Goal: Navigation & Orientation: Find specific page/section

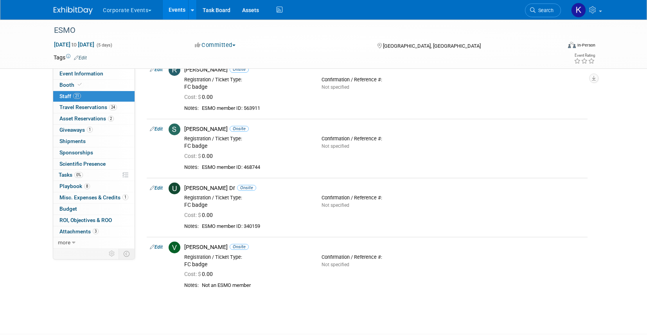
click at [126, 11] on button "Corporate Events" at bounding box center [131, 8] width 59 height 17
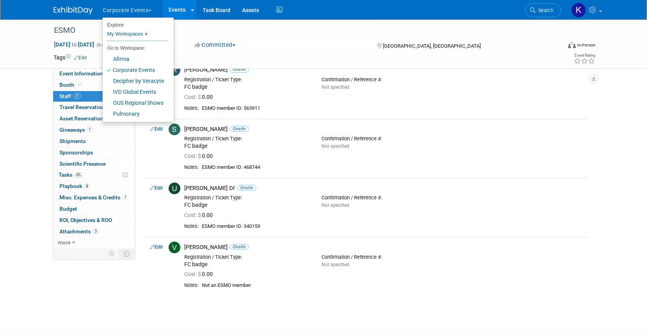
click at [126, 11] on button "Corporate Events" at bounding box center [131, 8] width 59 height 17
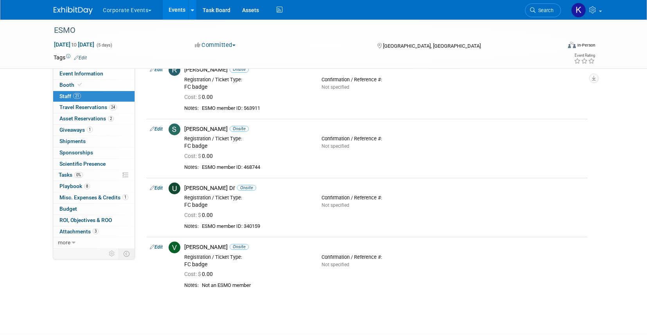
click at [133, 11] on button "Corporate Events" at bounding box center [131, 8] width 59 height 17
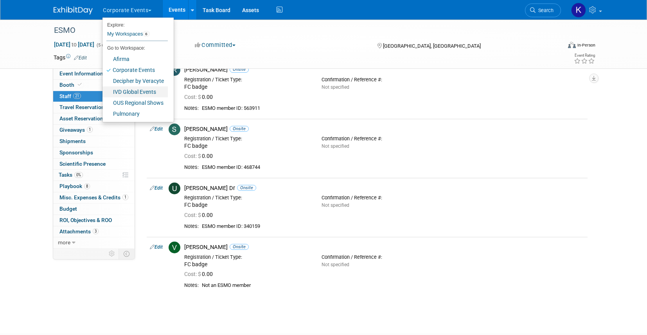
click at [130, 95] on link "IVD Global Events" at bounding box center [135, 91] width 65 height 11
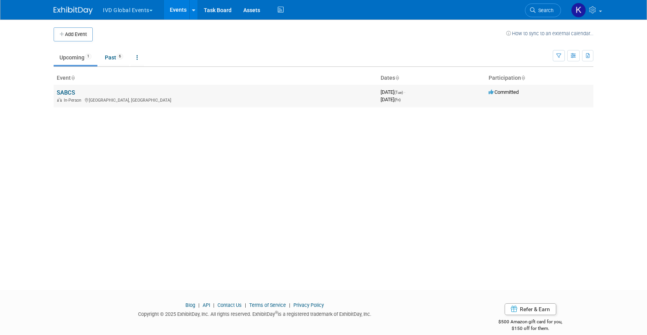
click at [65, 96] on td "SABCS In-Person San Antonio, TX" at bounding box center [216, 96] width 324 height 22
click at [65, 91] on link "SABCS" at bounding box center [66, 92] width 18 height 7
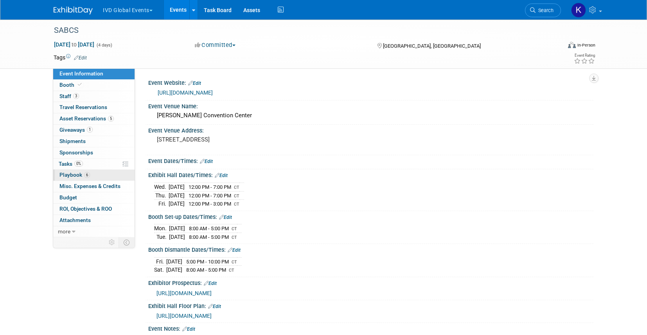
click at [92, 172] on link "6 Playbook 6" at bounding box center [93, 175] width 81 height 11
